Goal: Information Seeking & Learning: Find specific fact

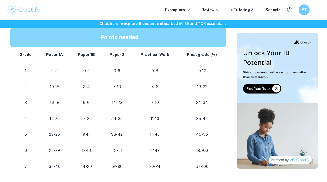
scroll to position [489, 0]
click at [126, 77] on td "0-6" at bounding box center [116, 71] width 29 height 16
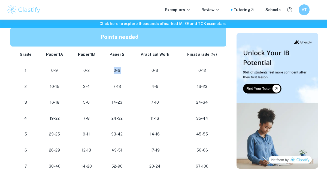
click at [126, 77] on td "0-6" at bounding box center [116, 71] width 29 height 16
click at [122, 90] on p "7-13" at bounding box center [117, 86] width 21 height 7
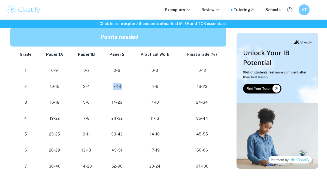
click at [122, 85] on p "7-13" at bounding box center [117, 86] width 21 height 7
click at [117, 103] on p "14-23" at bounding box center [117, 102] width 21 height 7
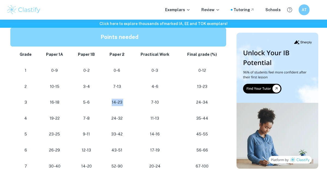
click at [117, 103] on p "14-23" at bounding box center [117, 102] width 21 height 7
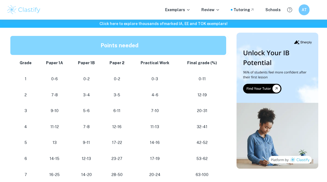
scroll to position [347, 0]
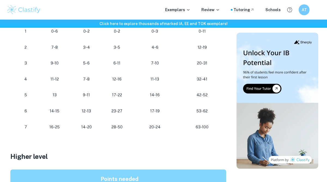
click at [83, 127] on p "14-20" at bounding box center [86, 127] width 23 height 7
click at [66, 127] on p "16-25" at bounding box center [54, 127] width 23 height 7
click at [57, 125] on p "16-25" at bounding box center [54, 127] width 23 height 7
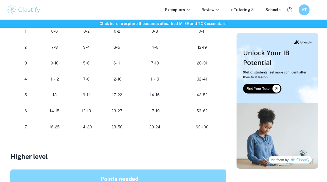
click at [57, 125] on p "16-25" at bounding box center [54, 127] width 23 height 7
click at [67, 132] on td "16-25" at bounding box center [55, 127] width 32 height 16
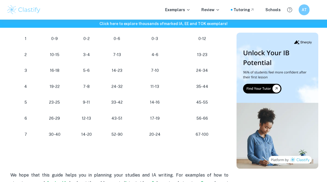
scroll to position [522, 0]
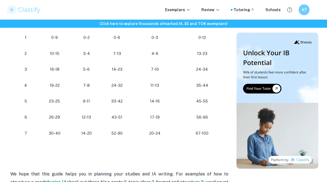
click at [65, 114] on p "26-29" at bounding box center [54, 117] width 23 height 7
click at [59, 113] on td "26-29" at bounding box center [55, 118] width 32 height 16
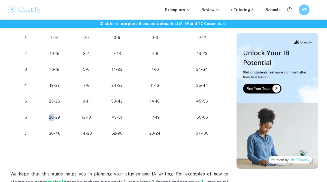
click at [59, 113] on td "26-29" at bounding box center [55, 118] width 32 height 16
click at [64, 120] on p "26-29" at bounding box center [54, 117] width 23 height 7
click at [63, 116] on p "26-29" at bounding box center [54, 117] width 23 height 7
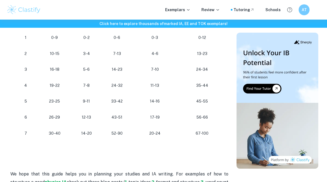
click at [63, 116] on p "26-29" at bounding box center [54, 117] width 23 height 7
click at [81, 131] on p "14-20" at bounding box center [86, 133] width 23 height 7
click at [108, 80] on td "24-32" at bounding box center [116, 86] width 29 height 16
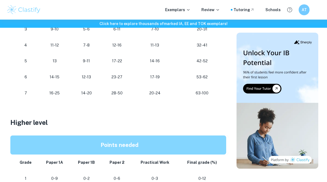
click at [72, 109] on p at bounding box center [119, 105] width 218 height 8
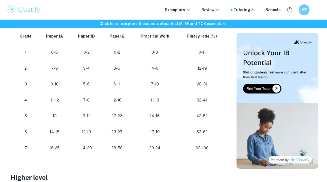
scroll to position [326, 0]
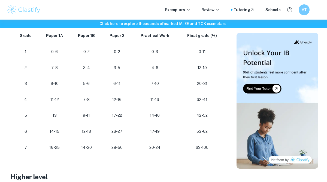
click at [80, 101] on p "7-8" at bounding box center [86, 99] width 23 height 7
click at [100, 146] on td "14-20" at bounding box center [87, 148] width 32 height 16
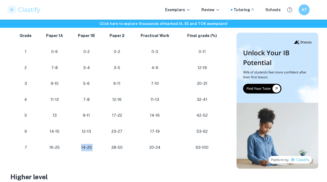
click at [93, 138] on td "12-13" at bounding box center [87, 132] width 32 height 16
click at [62, 145] on p "16-25" at bounding box center [54, 147] width 23 height 7
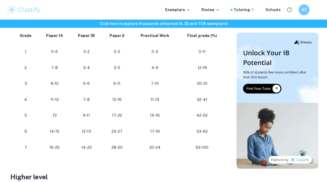
click at [62, 145] on p "16-25" at bounding box center [54, 147] width 23 height 7
click at [52, 146] on p "16-25" at bounding box center [54, 147] width 23 height 7
click at [61, 149] on p "16-25" at bounding box center [54, 147] width 23 height 7
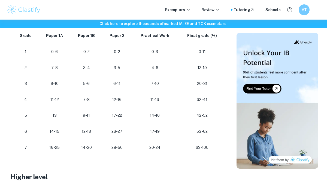
click at [61, 149] on p "16-25" at bounding box center [54, 147] width 23 height 7
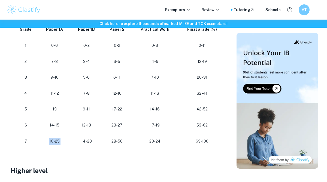
scroll to position [334, 0]
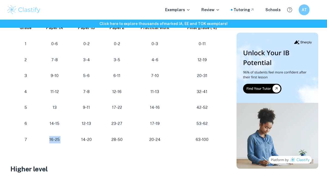
click at [65, 147] on td "16-25" at bounding box center [55, 140] width 32 height 16
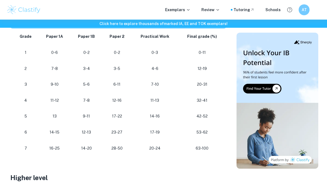
scroll to position [324, 0]
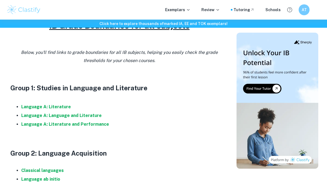
scroll to position [246, 0]
